Goal: Task Accomplishment & Management: Use online tool/utility

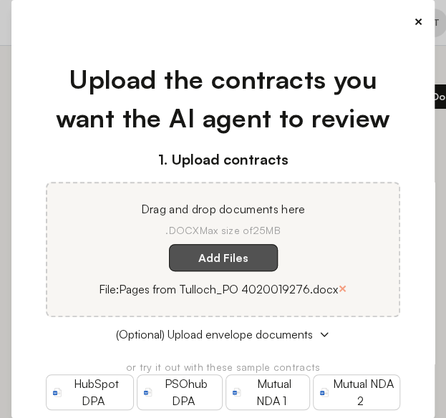
click at [211, 259] on label "Add Files" at bounding box center [223, 257] width 109 height 27
click at [0, 0] on here "Add Files" at bounding box center [0, 0] width 0 height 0
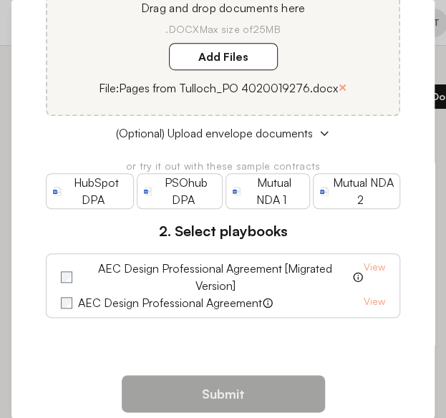
scroll to position [228, 0]
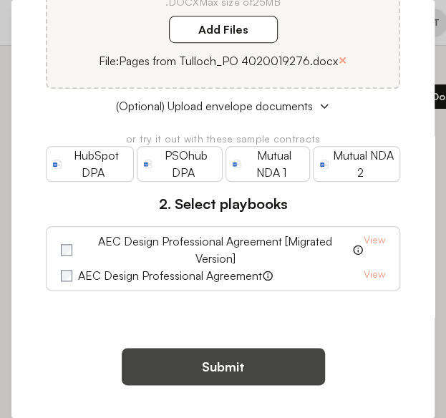
click at [197, 361] on button "Submit" at bounding box center [223, 366] width 203 height 37
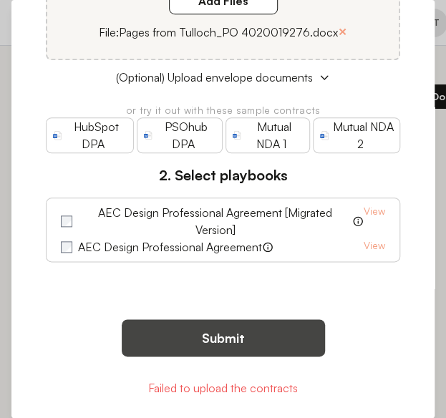
click at [210, 347] on button "Submit" at bounding box center [223, 337] width 203 height 37
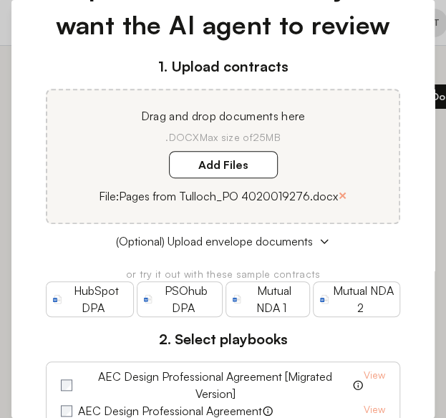
scroll to position [42, 0]
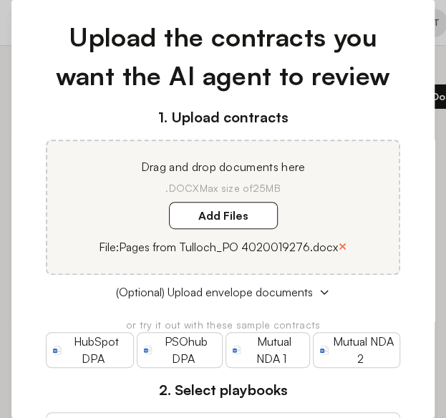
click at [338, 246] on button "×" at bounding box center [342, 246] width 9 height 20
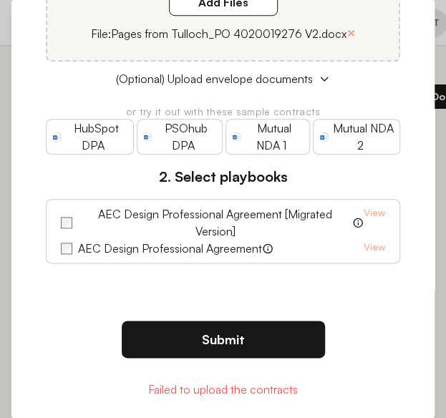
scroll to position [257, 0]
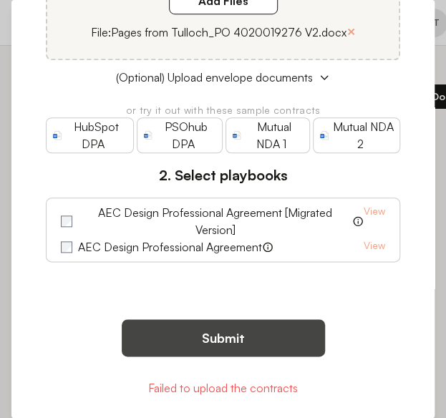
click at [208, 334] on button "Submit" at bounding box center [223, 337] width 203 height 37
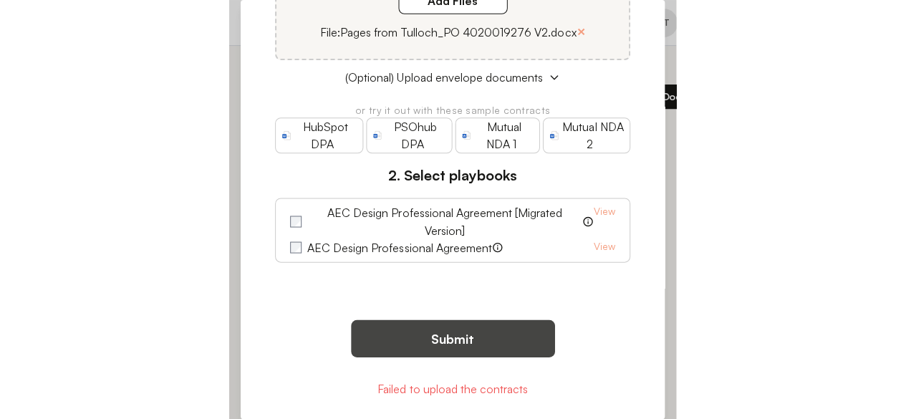
scroll to position [14, 0]
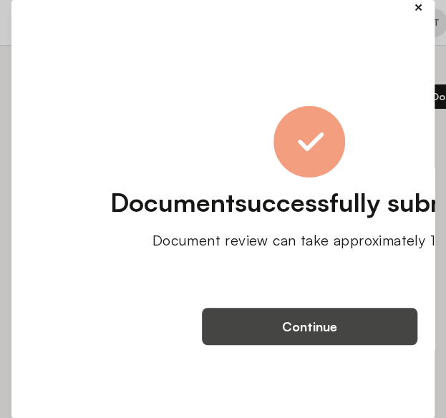
click at [306, 331] on button "Continue" at bounding box center [310, 326] width 216 height 37
